Goal: Navigation & Orientation: Find specific page/section

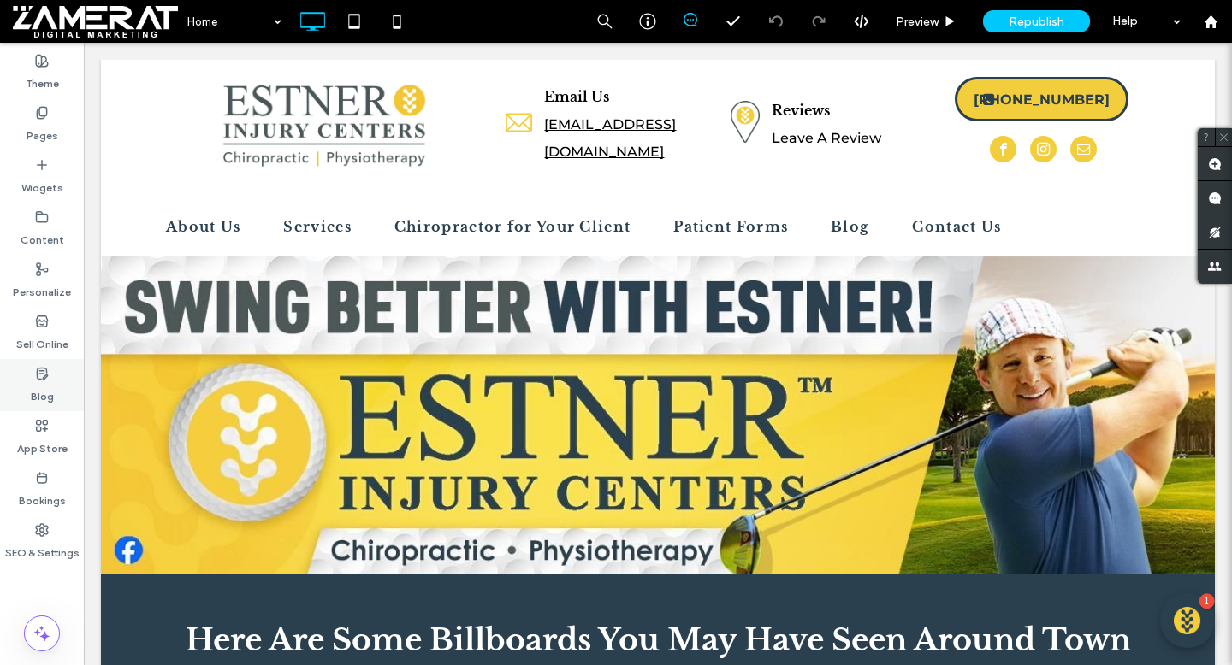
click at [49, 366] on div "Blog" at bounding box center [42, 385] width 84 height 52
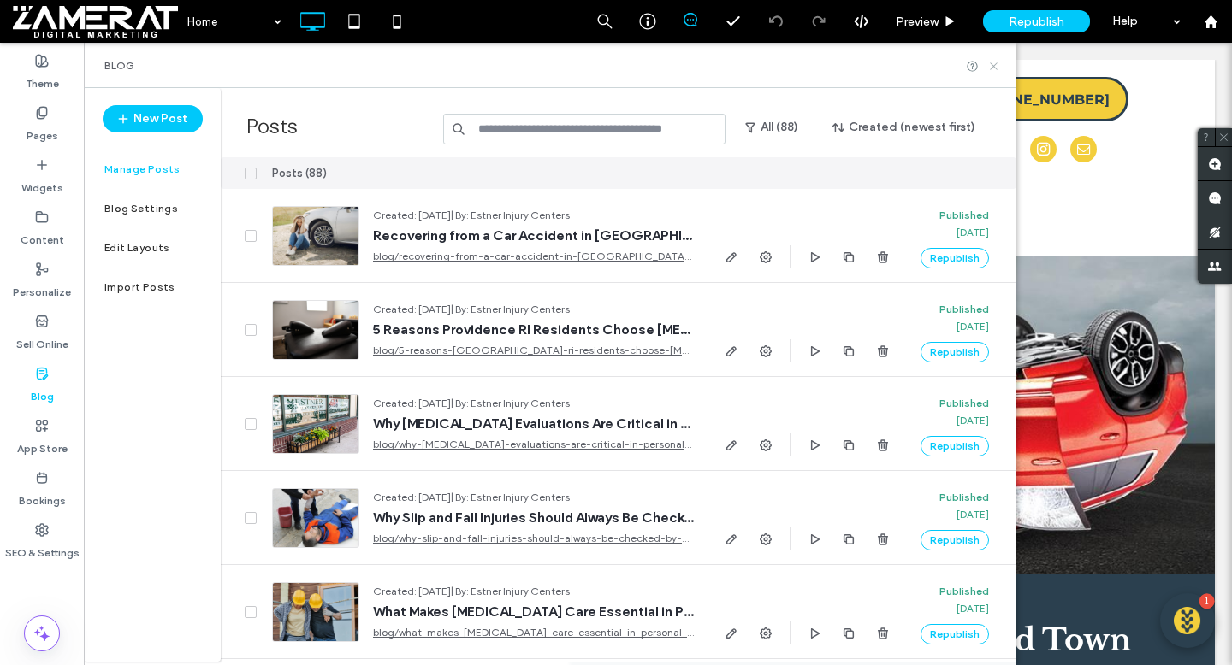
click at [995, 69] on icon at bounding box center [993, 66] width 13 height 13
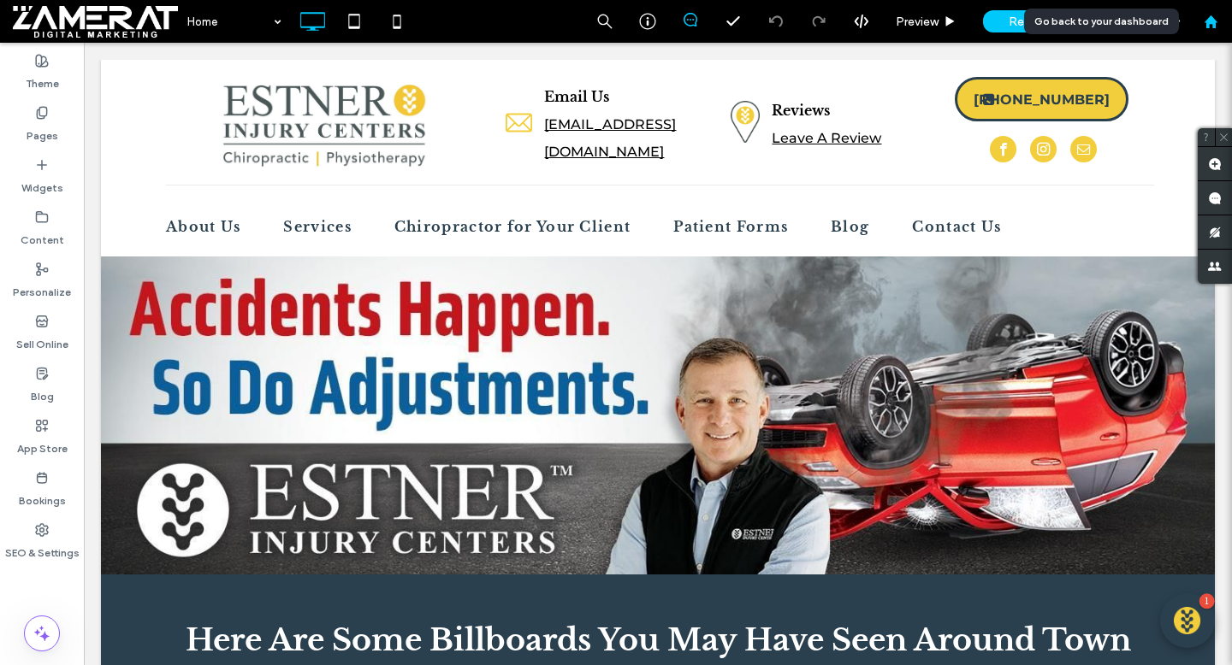
click at [1202, 35] on div at bounding box center [1210, 21] width 43 height 43
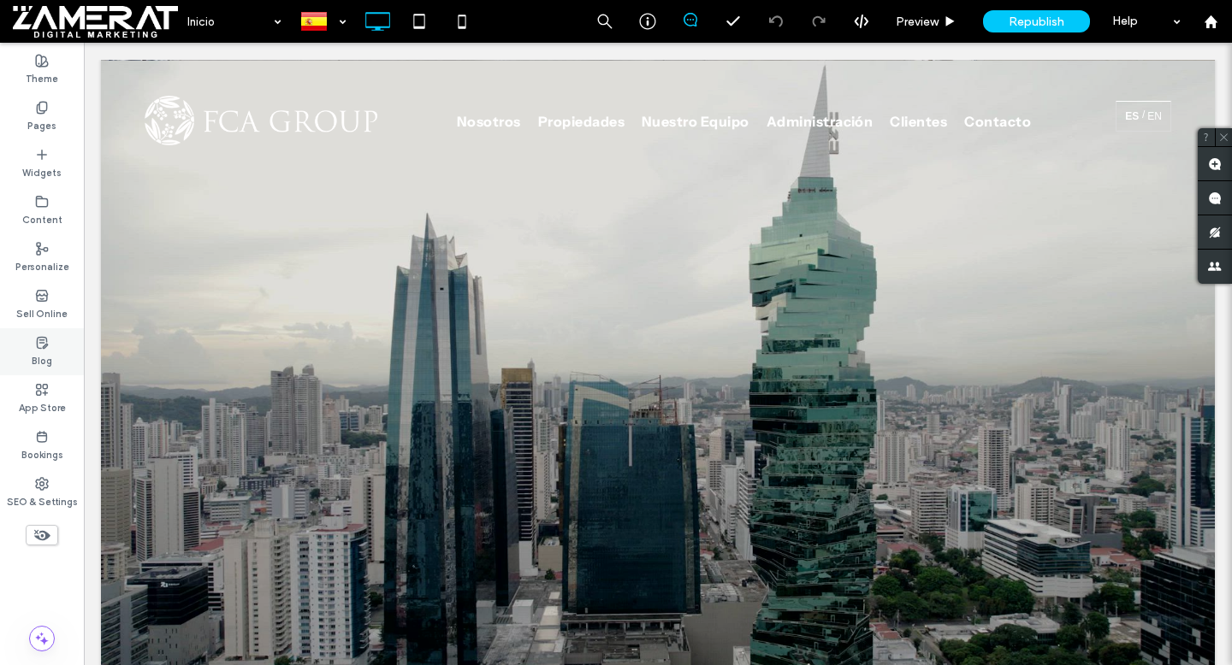
click at [41, 342] on use at bounding box center [42, 342] width 10 height 11
